Goal: Check status

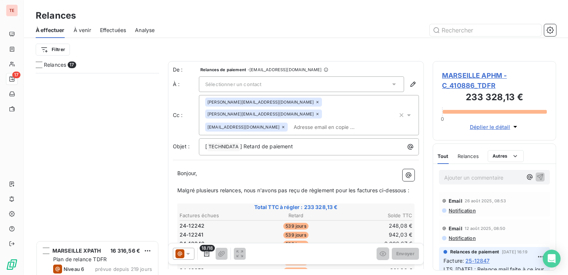
scroll to position [196, 118]
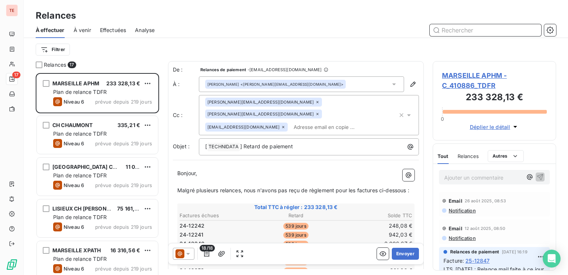
scroll to position [196, 118]
